Goal: Task Accomplishment & Management: Manage account settings

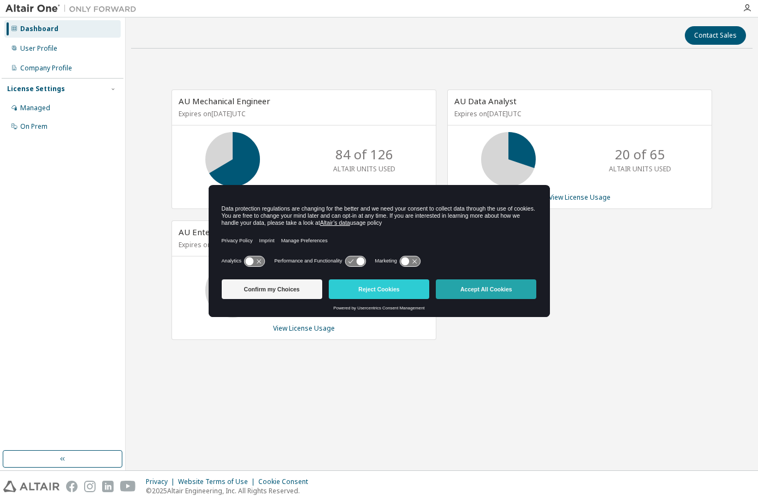
click at [470, 289] on button "Accept All Cookies" at bounding box center [486, 290] width 100 height 20
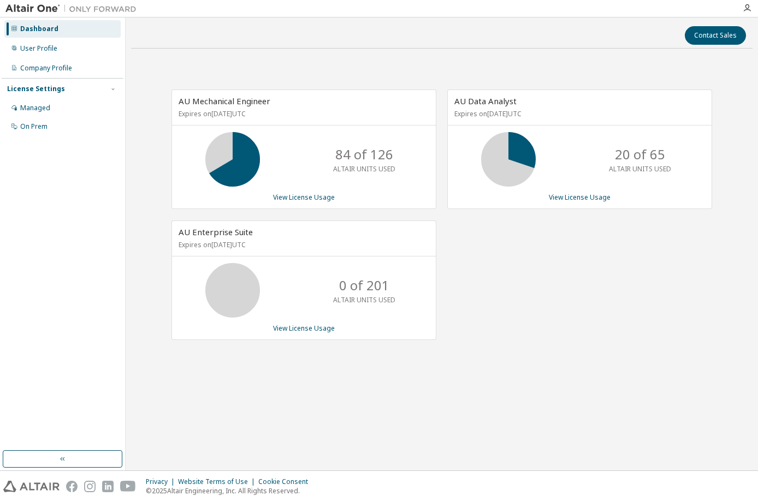
click at [745, 126] on div "AU Mechanical Engineer Expires on [DATE] UTC 84 of 126 ALTAIR UNITS USED View L…" at bounding box center [441, 220] width 621 height 327
drag, startPoint x: 629, startPoint y: 326, endPoint x: 639, endPoint y: 324, distance: 10.6
click at [633, 325] on div "AU Data Analyst Expires on [DATE] UTC 20 of 65 ALTAIR UNITS USED View License U…" at bounding box center [574, 221] width 276 height 262
click at [661, 323] on div "AU Data Analyst Expires on [DATE] UTC 20 of 65 ALTAIR UNITS USED View License U…" at bounding box center [574, 221] width 276 height 262
click at [45, 68] on div "Company Profile" at bounding box center [46, 68] width 52 height 9
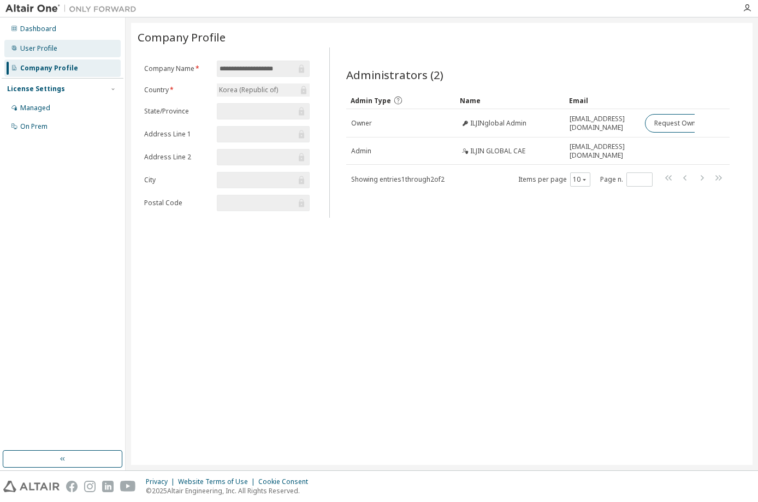
click at [44, 54] on div "User Profile" at bounding box center [62, 48] width 116 height 17
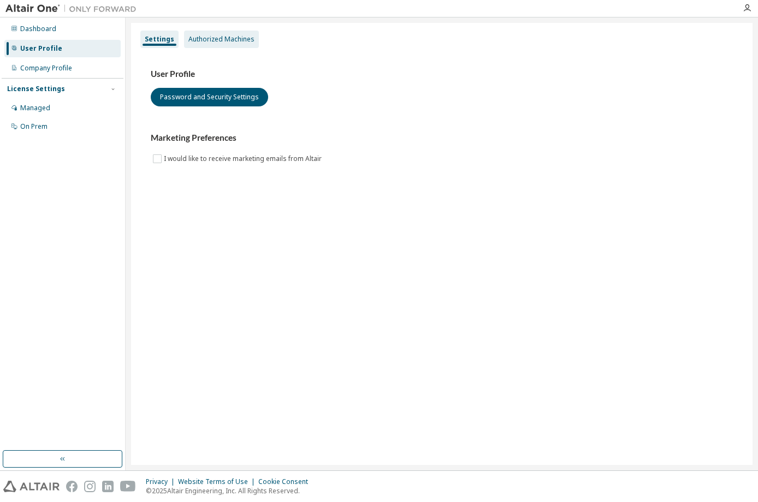
click at [218, 40] on div "Authorized Machines" at bounding box center [221, 39] width 66 height 9
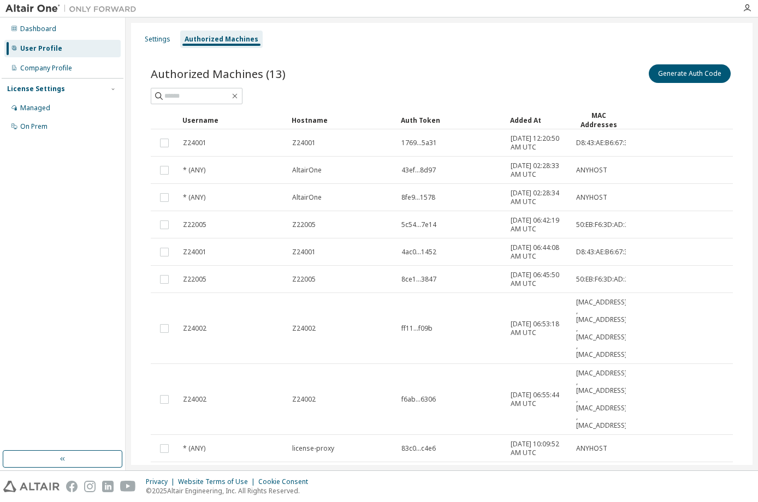
click at [600, 495] on div "Privacy Website Terms of Use Cookie Consent © 2025 Altair Engineering, Inc. All…" at bounding box center [379, 486] width 758 height 31
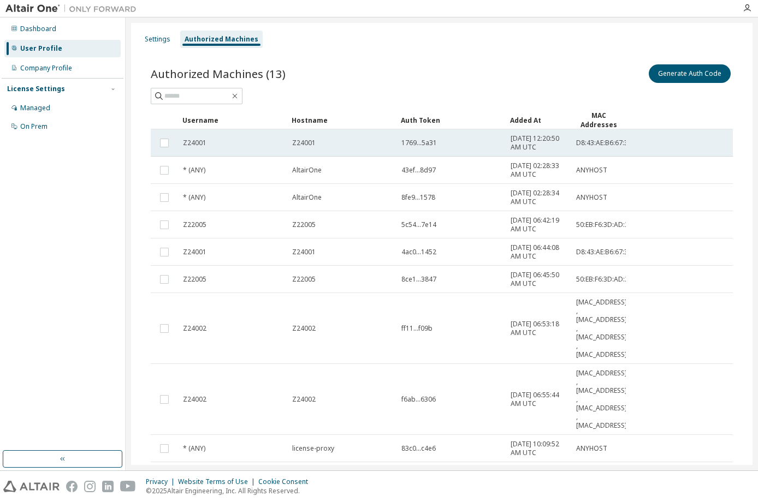
click at [585, 141] on span "D8:43:AE:B6:67:3C" at bounding box center [604, 143] width 56 height 9
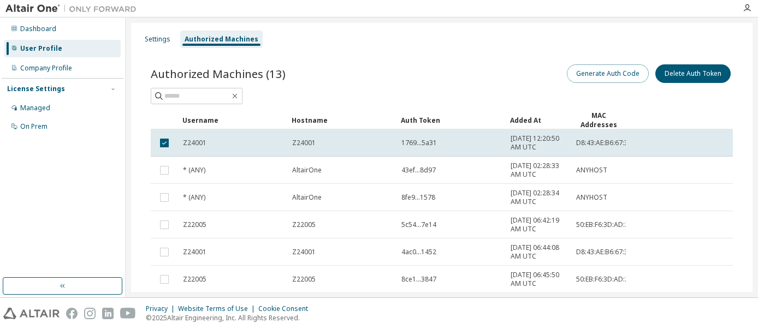
click at [618, 75] on button "Generate Auth Code" at bounding box center [608, 73] width 82 height 19
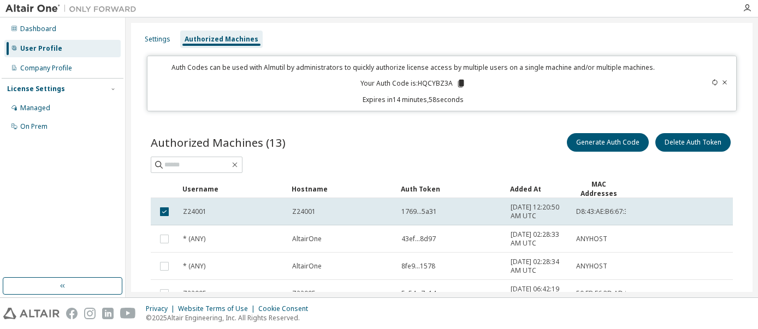
click at [461, 83] on icon at bounding box center [461, 84] width 6 height 8
click at [462, 86] on icon at bounding box center [461, 84] width 6 height 8
click at [461, 85] on icon at bounding box center [461, 84] width 6 height 8
click at [383, 108] on div "Auth Codes can be used with Almutil by administrators to quickly authorize lice…" at bounding box center [442, 84] width 590 height 56
drag, startPoint x: 420, startPoint y: 84, endPoint x: 452, endPoint y: 86, distance: 31.7
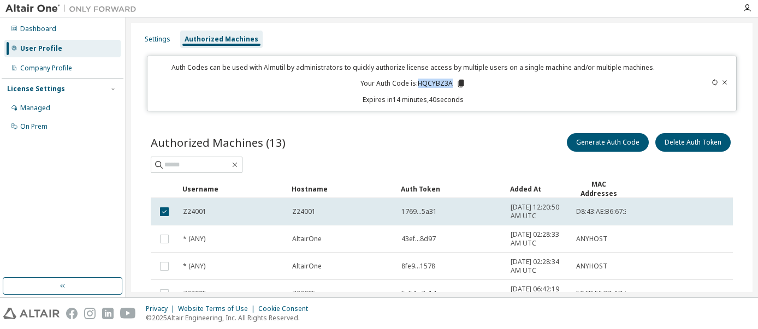
click at [452, 86] on p "Your Auth Code is: HQCYBZ3A" at bounding box center [412, 84] width 105 height 10
copy p "HQCYBZ3A"
click at [463, 84] on icon at bounding box center [461, 84] width 6 height 8
click at [115, 204] on div "Dashboard User Profile Company Profile License Settings Managed On Prem" at bounding box center [63, 147] width 122 height 257
click at [38, 28] on div "Dashboard" at bounding box center [38, 29] width 36 height 9
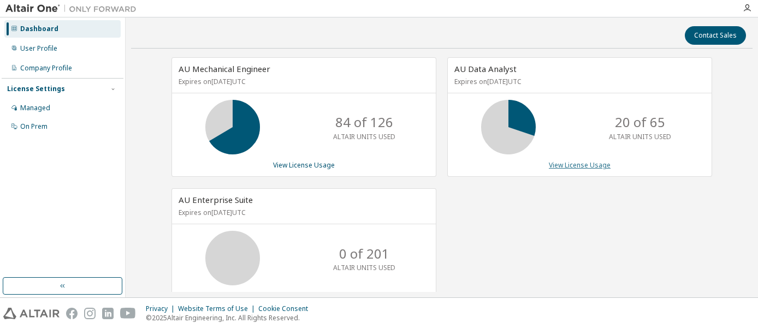
click at [571, 166] on link "View License Usage" at bounding box center [580, 165] width 62 height 9
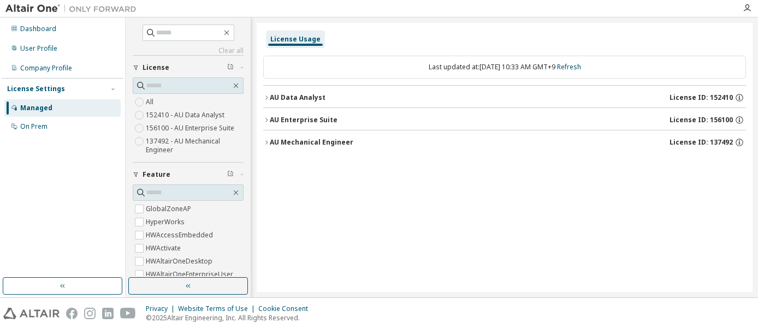
click at [424, 97] on div "AU Data Analyst License ID: 152410" at bounding box center [508, 98] width 476 height 10
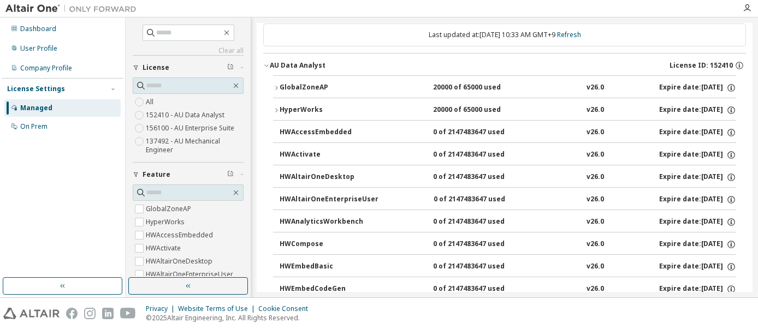
scroll to position [56, 0]
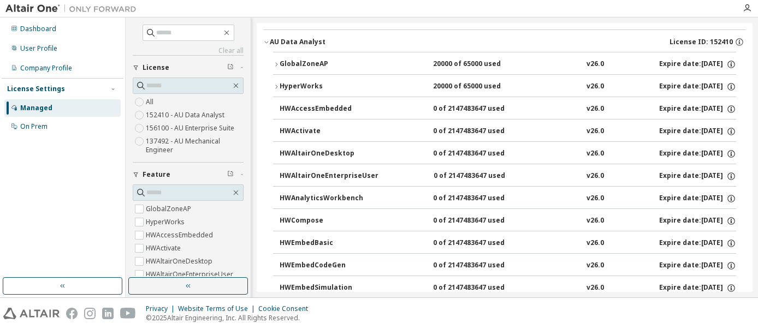
click at [279, 63] on icon "button" at bounding box center [276, 64] width 7 height 7
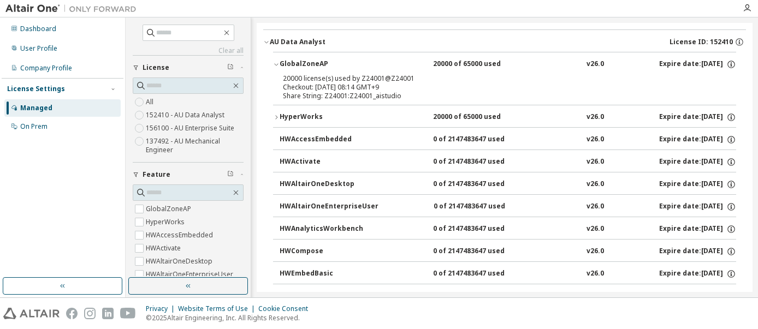
click at [277, 64] on icon "button" at bounding box center [276, 65] width 4 height 2
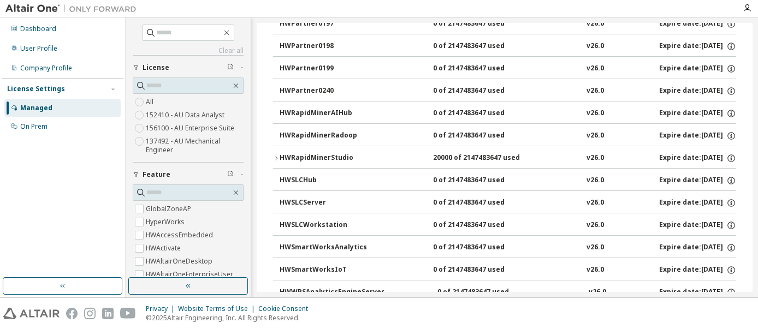
scroll to position [1482, 0]
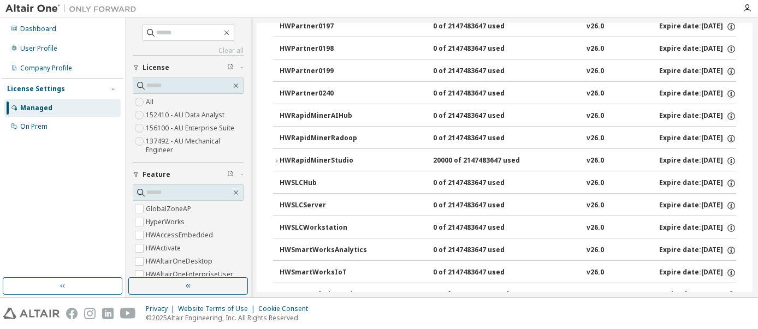
click at [361, 315] on div "Privacy Website Terms of Use Cookie Consent © 2025 Altair Engineering, Inc. All…" at bounding box center [379, 313] width 758 height 31
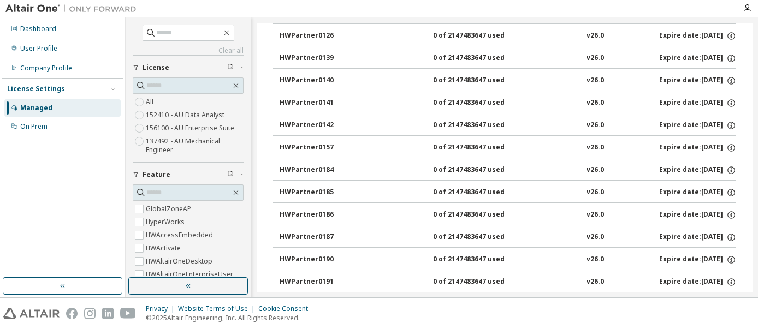
scroll to position [813, 0]
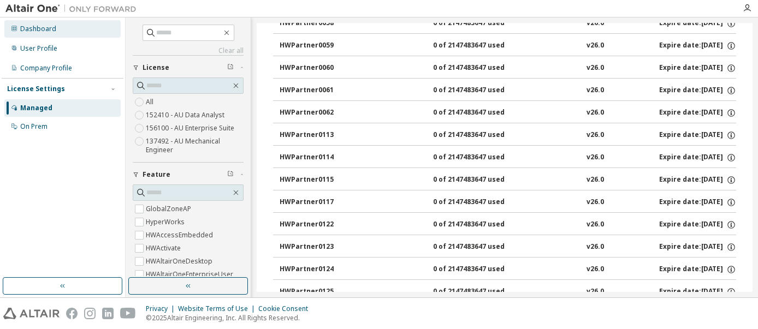
click at [32, 30] on div "Dashboard" at bounding box center [38, 29] width 36 height 9
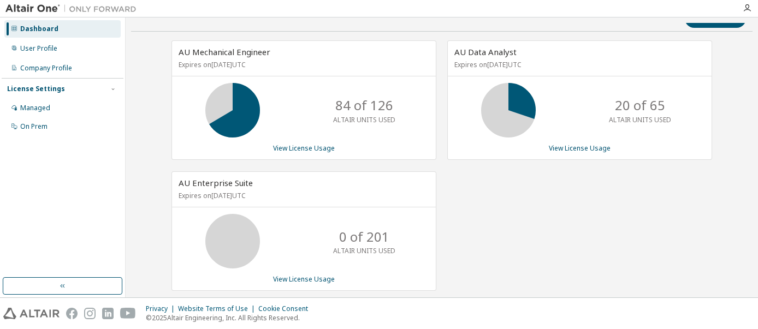
scroll to position [27, 0]
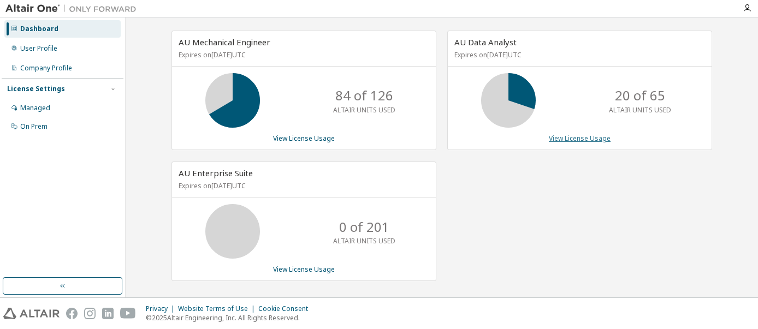
click at [565, 141] on link "View License Usage" at bounding box center [580, 138] width 62 height 9
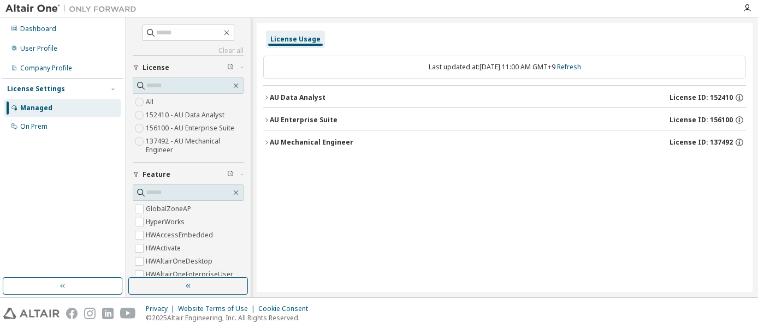
click at [550, 208] on div "License Usage Last updated at: [DATE] 11:00 AM GMT+9 Refresh AU Data Analyst Li…" at bounding box center [505, 157] width 496 height 269
click at [45, 67] on div "Company Profile" at bounding box center [46, 68] width 52 height 9
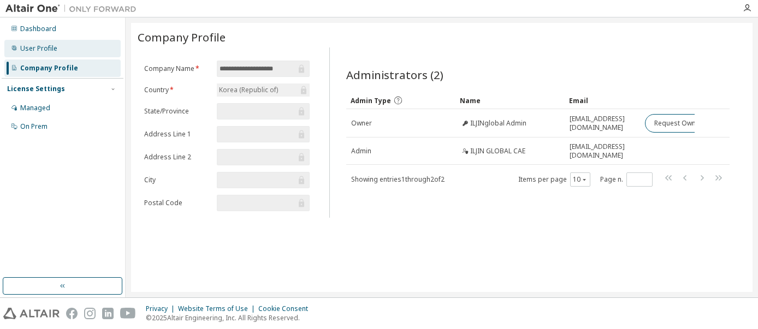
click at [22, 51] on div "User Profile" at bounding box center [38, 48] width 37 height 9
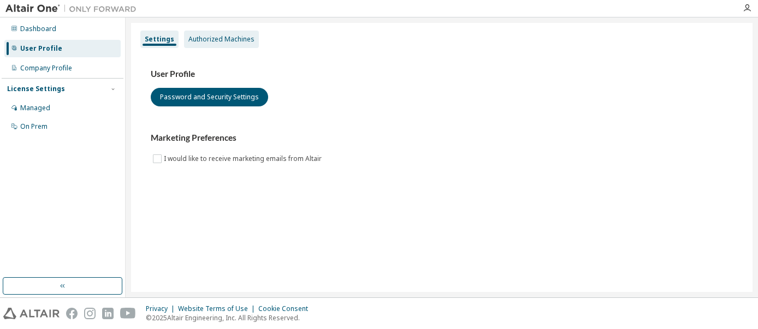
click at [222, 40] on div "Authorized Machines" at bounding box center [221, 39] width 66 height 9
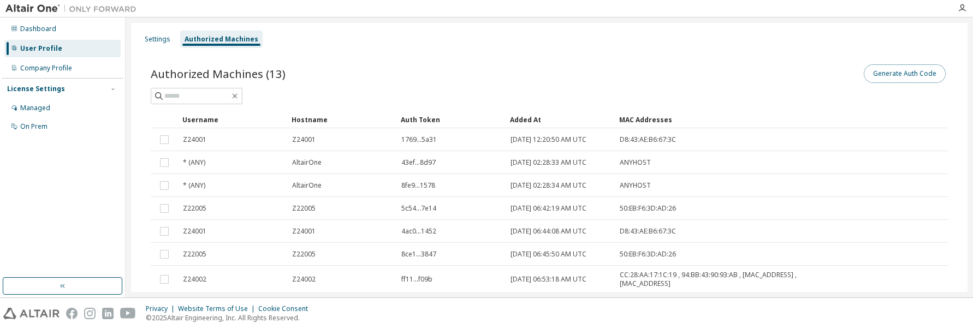
click at [757, 75] on button "Generate Auth Code" at bounding box center [905, 73] width 82 height 19
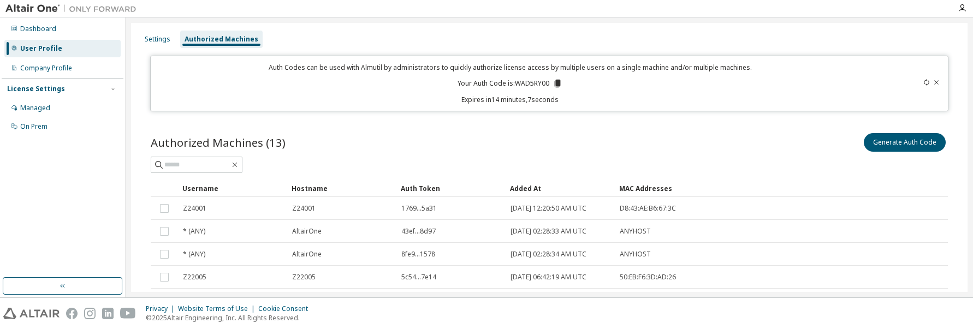
click at [479, 322] on div "Privacy Website Terms of Use Cookie Consent © 2025 Altair Engineering, Inc. All…" at bounding box center [486, 313] width 973 height 31
drag, startPoint x: 517, startPoint y: 84, endPoint x: 550, endPoint y: 83, distance: 33.9
click at [550, 83] on p "Your Auth Code is: WAD5RY00" at bounding box center [510, 84] width 105 height 10
copy p "WAD5RY00"
click at [407, 315] on div "Privacy Website Terms of Use Cookie Consent © 2025 Altair Engineering, Inc. All…" at bounding box center [486, 313] width 973 height 31
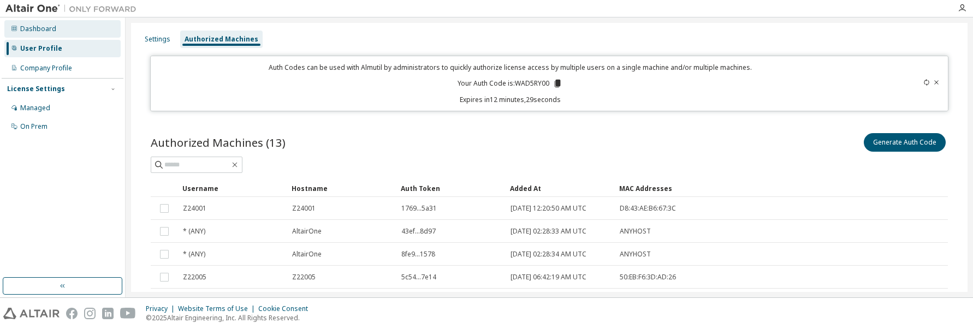
click at [42, 30] on div "Dashboard" at bounding box center [38, 29] width 36 height 9
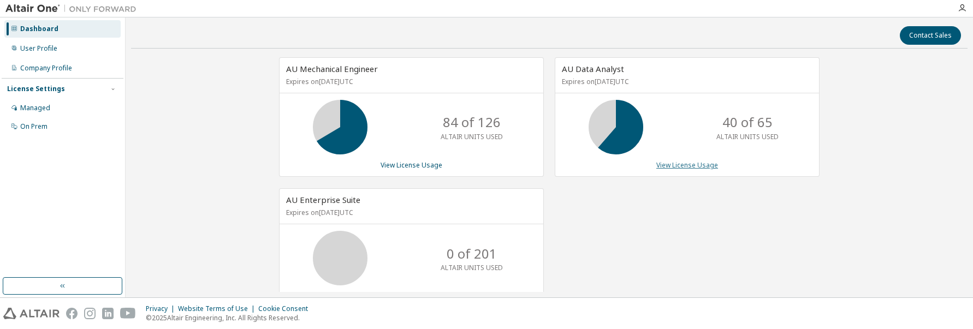
click at [684, 169] on link "View License Usage" at bounding box center [687, 165] width 62 height 9
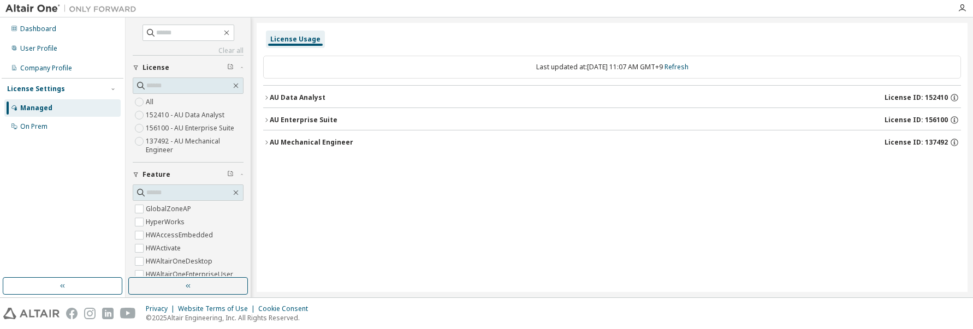
click at [384, 99] on div "AU Data Analyst License ID: 152410" at bounding box center [615, 98] width 691 height 10
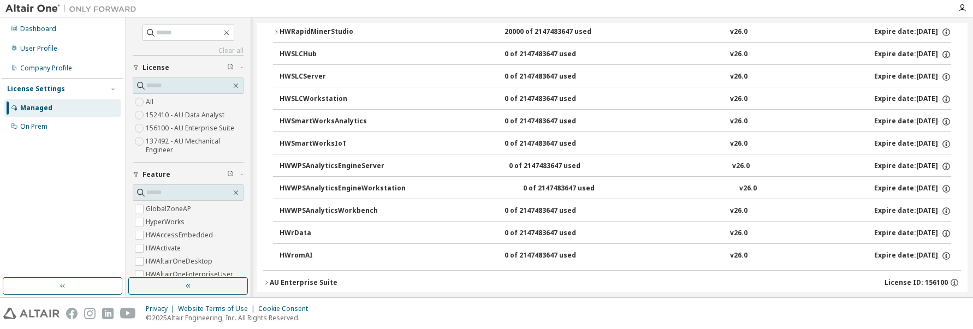
scroll to position [1649, 0]
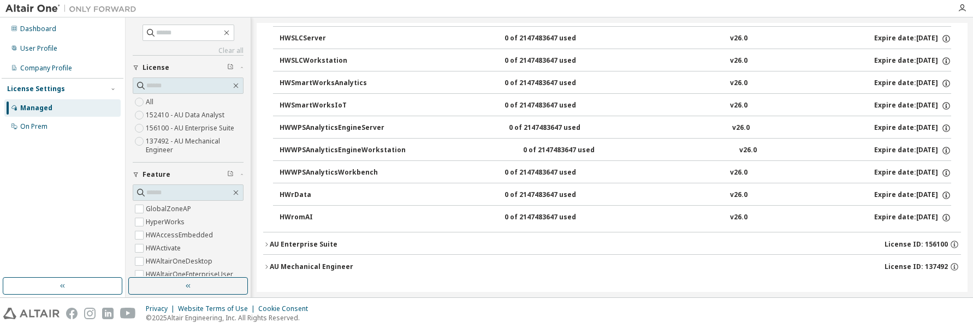
click at [322, 243] on div "AU Enterprise Suite" at bounding box center [304, 244] width 68 height 9
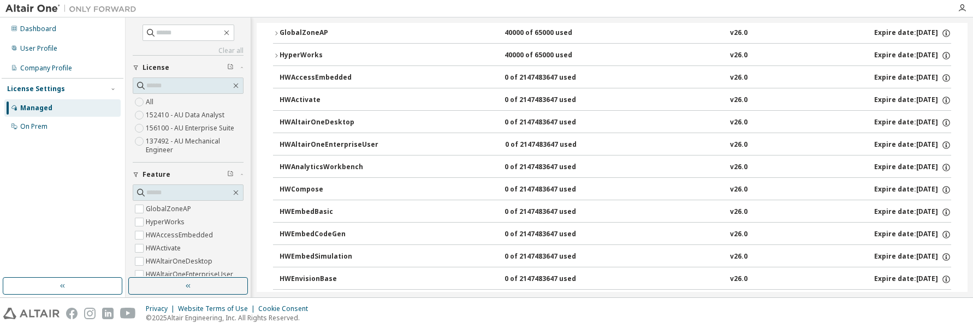
scroll to position [0, 0]
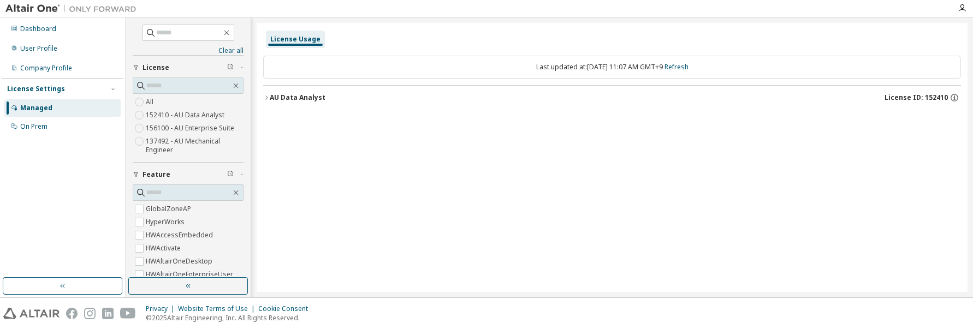
click at [277, 97] on div "AU Data Analyst" at bounding box center [298, 97] width 56 height 9
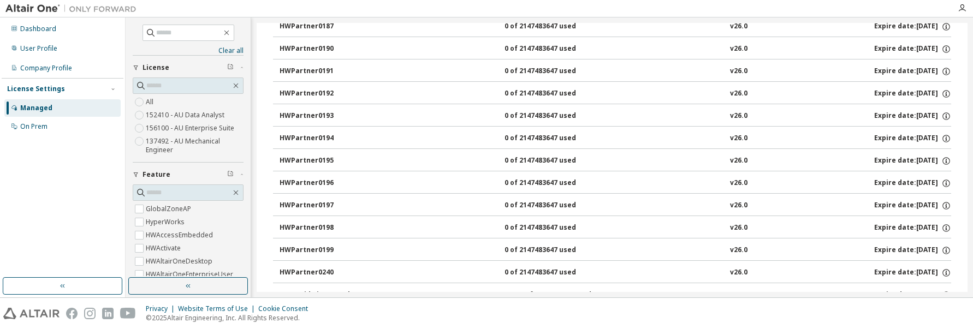
scroll to position [1393, 0]
click at [322, 208] on div "HWRapidMinerAIHub" at bounding box center [329, 205] width 98 height 10
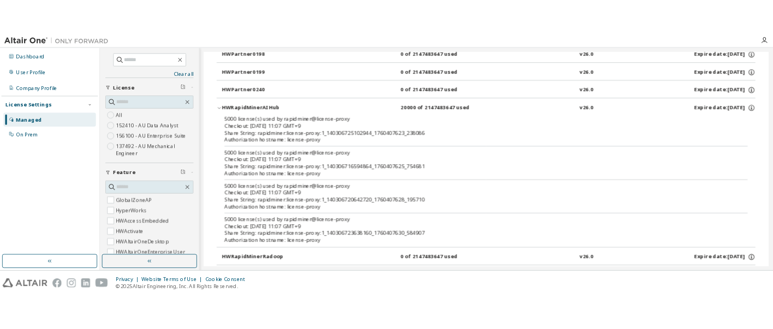
scroll to position [1504, 0]
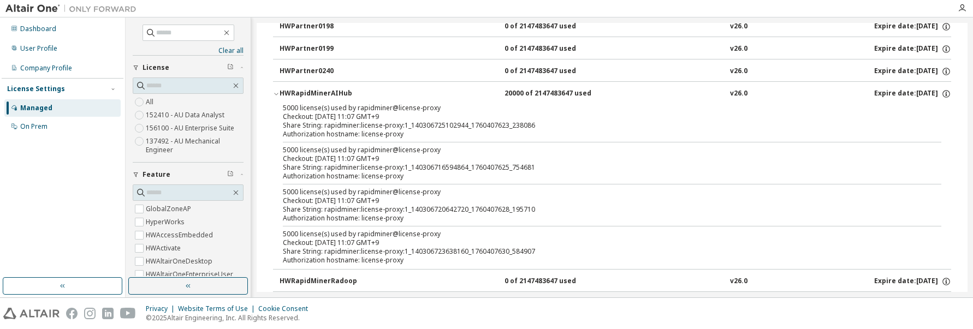
click at [757, 188] on div "5000 license(s) used by rapidminer@license-proxy Checkout: [DATE] 11:07 GMT+9 S…" at bounding box center [612, 205] width 659 height 35
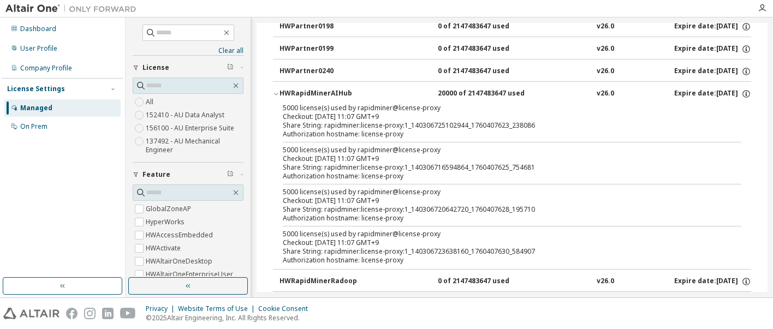
click at [742, 140] on div "5000 license(s) used by rapidminer@license-proxy Checkout: [DATE] 11:07 GMT+9 S…" at bounding box center [512, 186] width 478 height 165
